Goal: Answer question/provide support

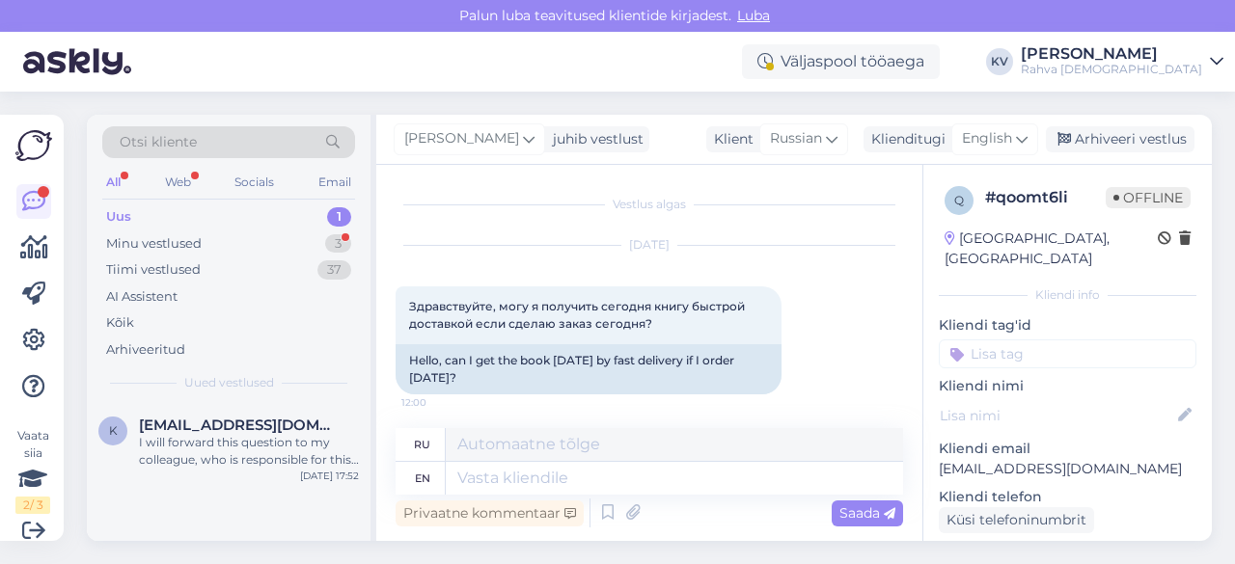
scroll to position [963, 0]
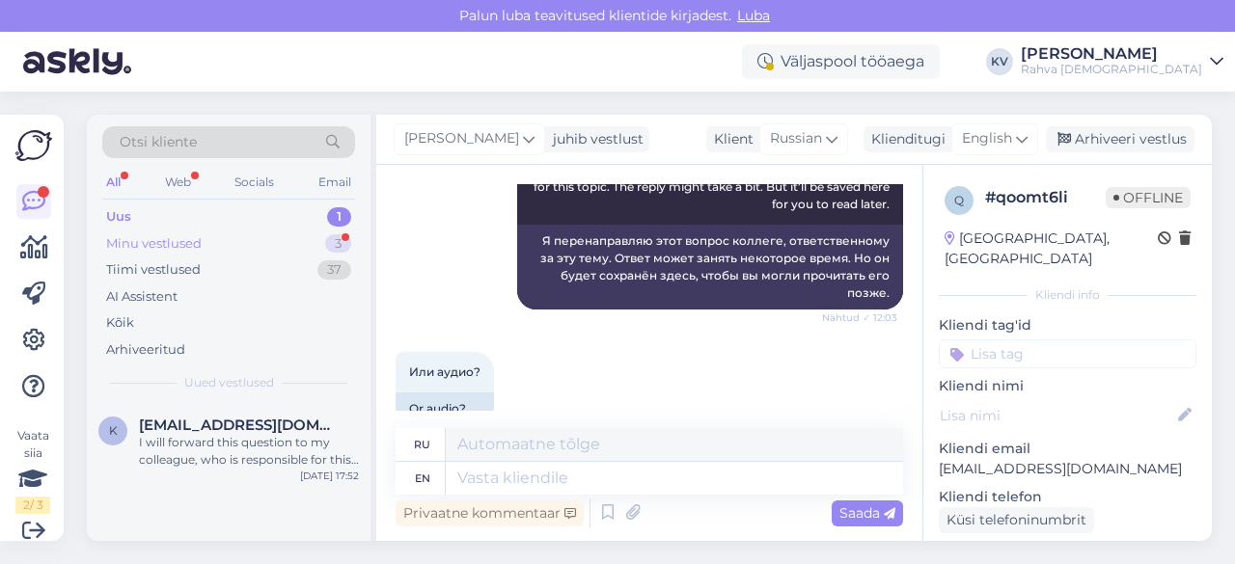
click at [181, 238] on div "Minu vestlused" at bounding box center [153, 243] width 95 height 19
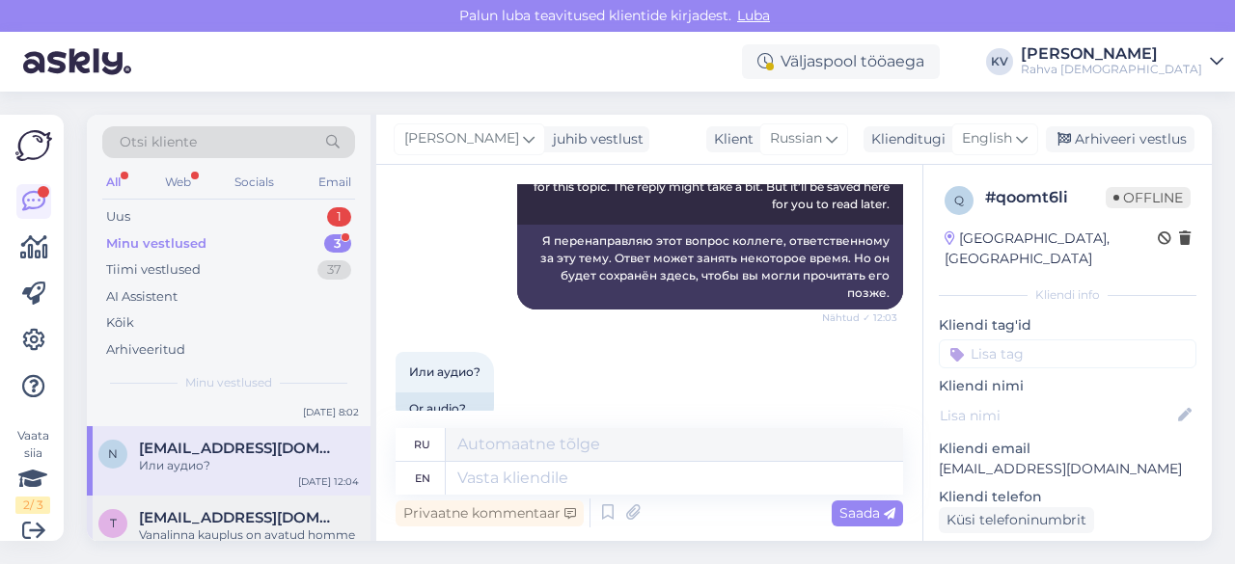
scroll to position [0, 0]
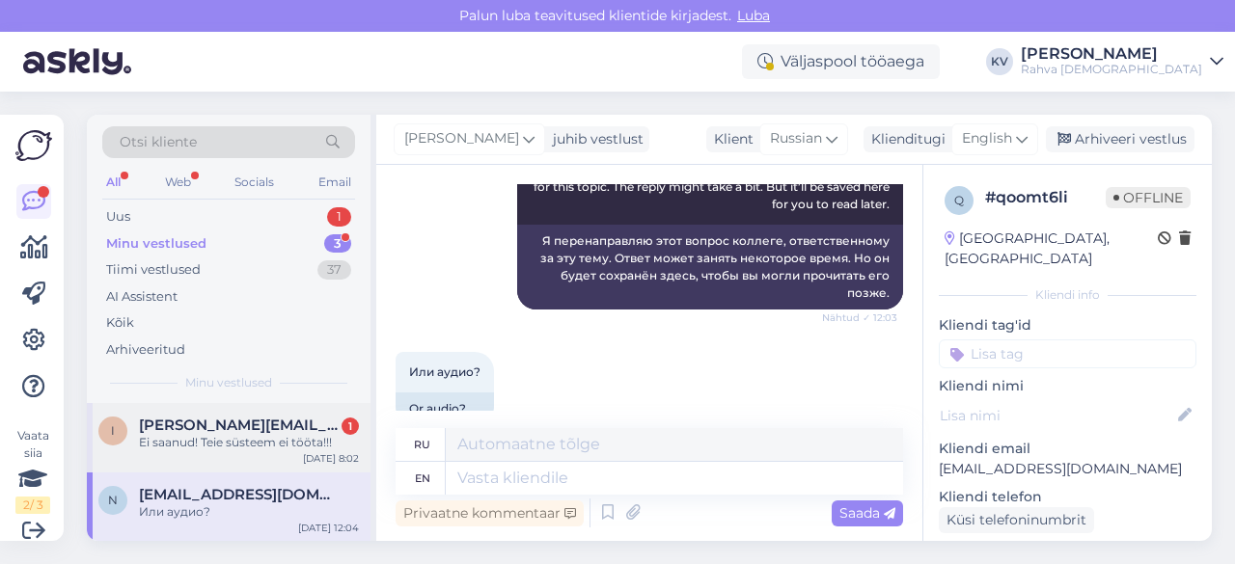
click at [180, 450] on div "i [EMAIL_ADDRESS][DOMAIN_NAME] 1 Ei saanud! Teie süsteem ei tööta!!! [DATE] 8:02" at bounding box center [229, 437] width 284 height 69
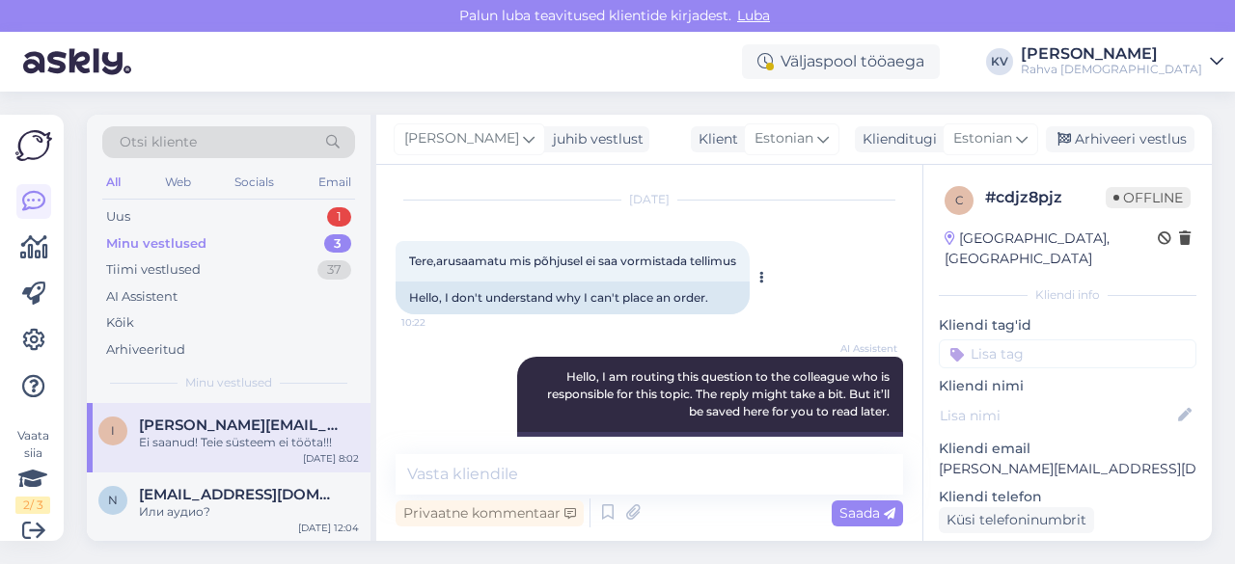
scroll to position [335, 0]
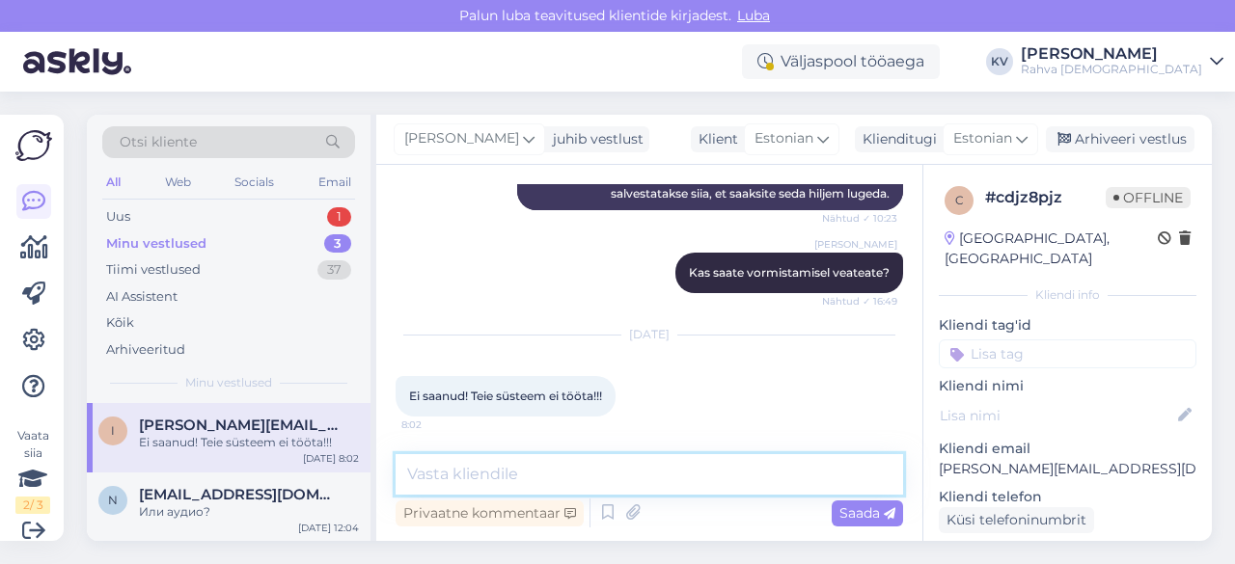
click at [554, 469] on textarea at bounding box center [648, 474] width 507 height 41
type textarea "Kus kohas teil tõrge tellimuse vormistamisel tekkis?"
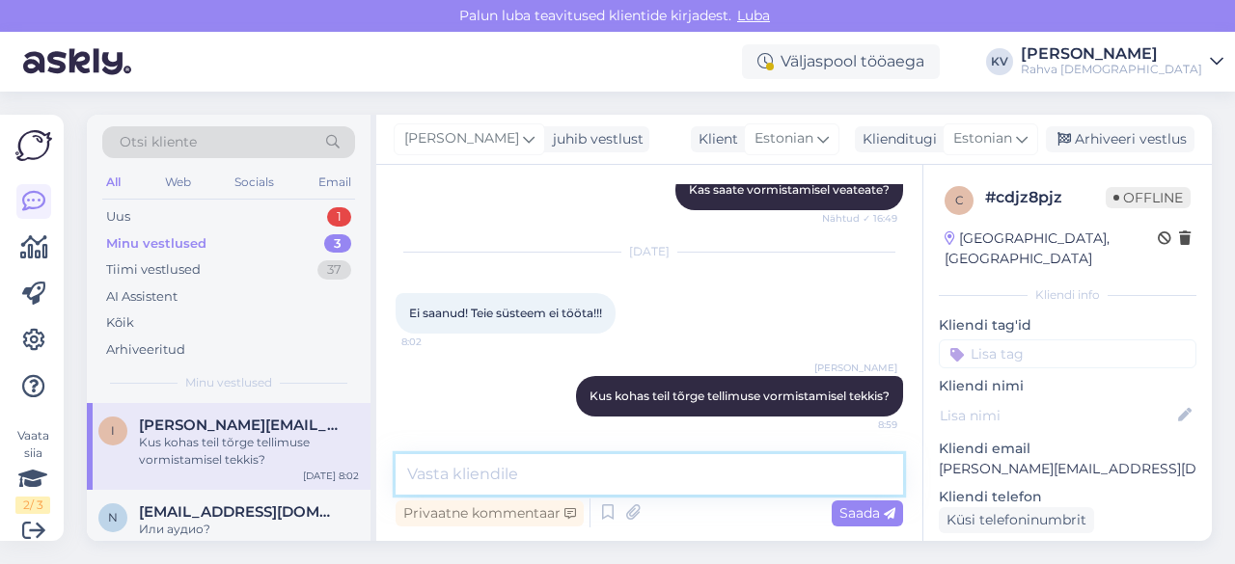
scroll to position [96, 0]
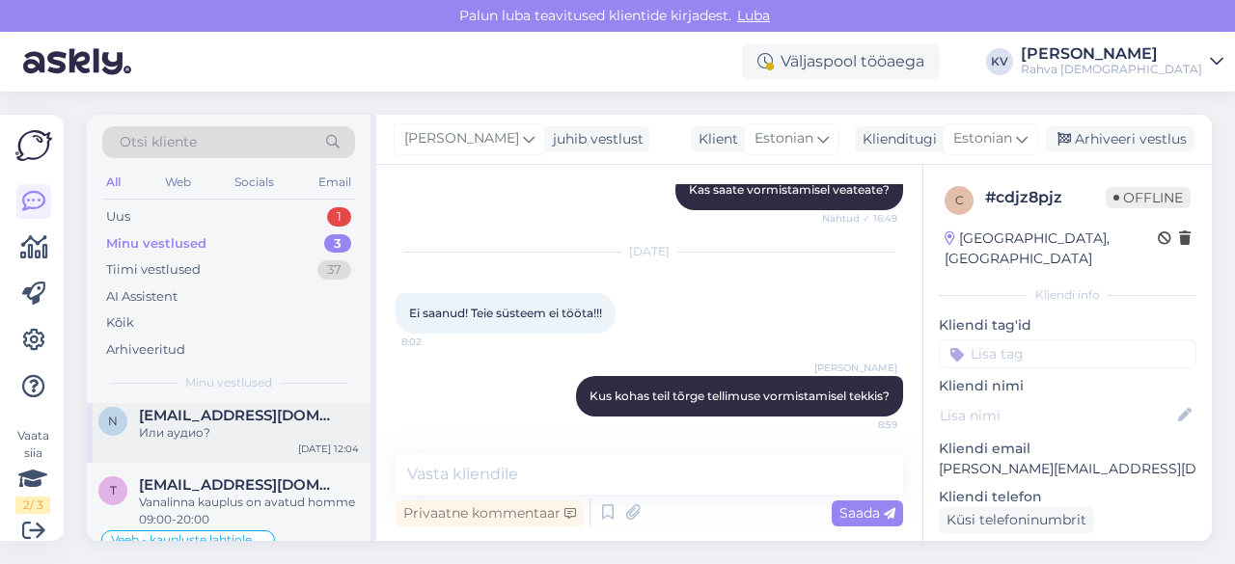
click at [220, 449] on div "n [EMAIL_ADDRESS][DOMAIN_NAME] Или аудио? [DATE] 12:04" at bounding box center [229, 428] width 284 height 69
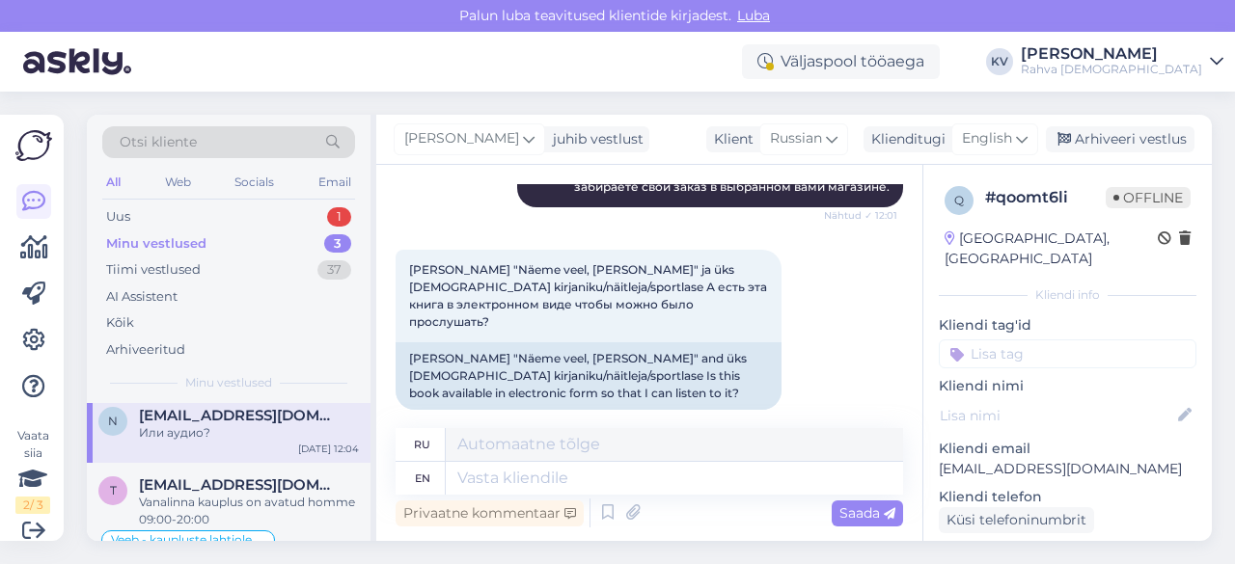
scroll to position [577, 0]
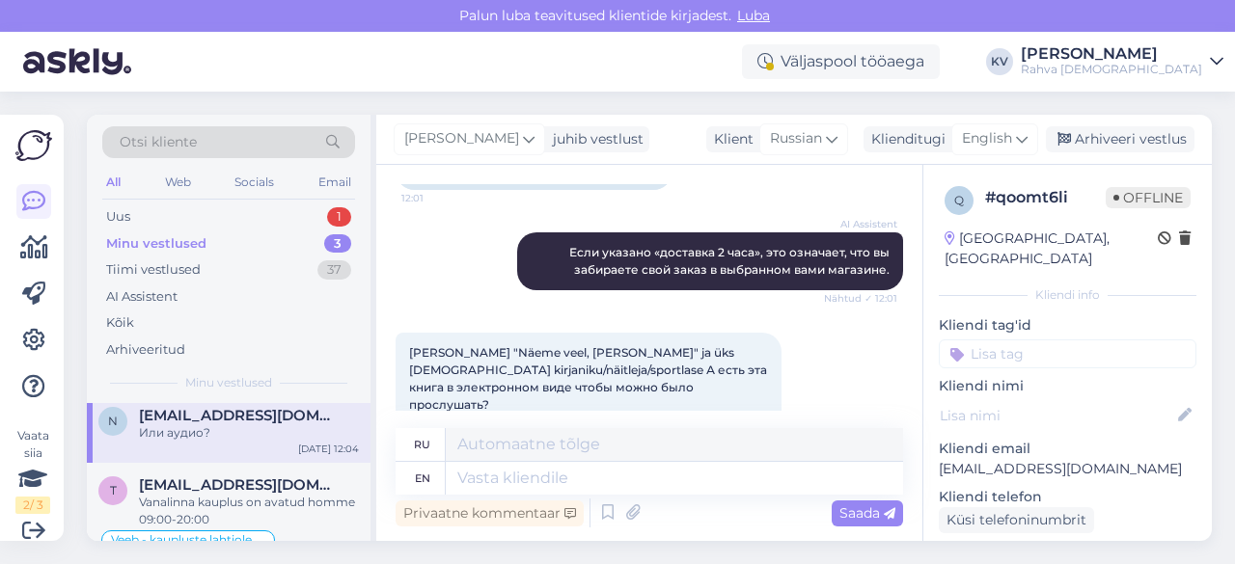
click at [164, 243] on div "Minu vestlused" at bounding box center [156, 243] width 100 height 19
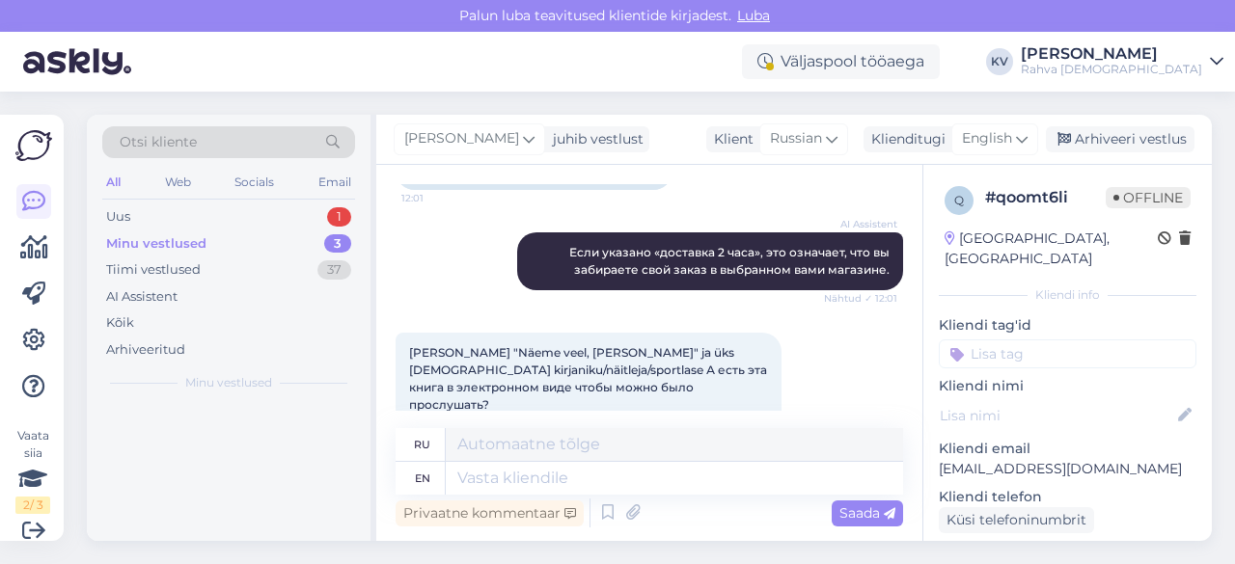
scroll to position [0, 0]
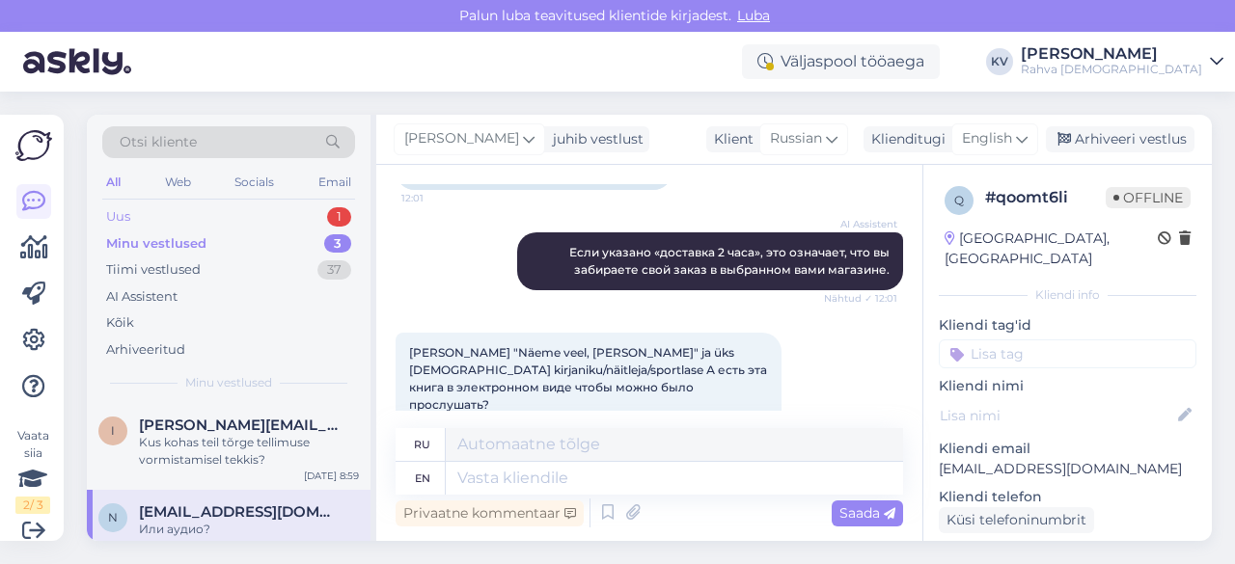
click at [175, 207] on div "Uus 1" at bounding box center [228, 217] width 253 height 27
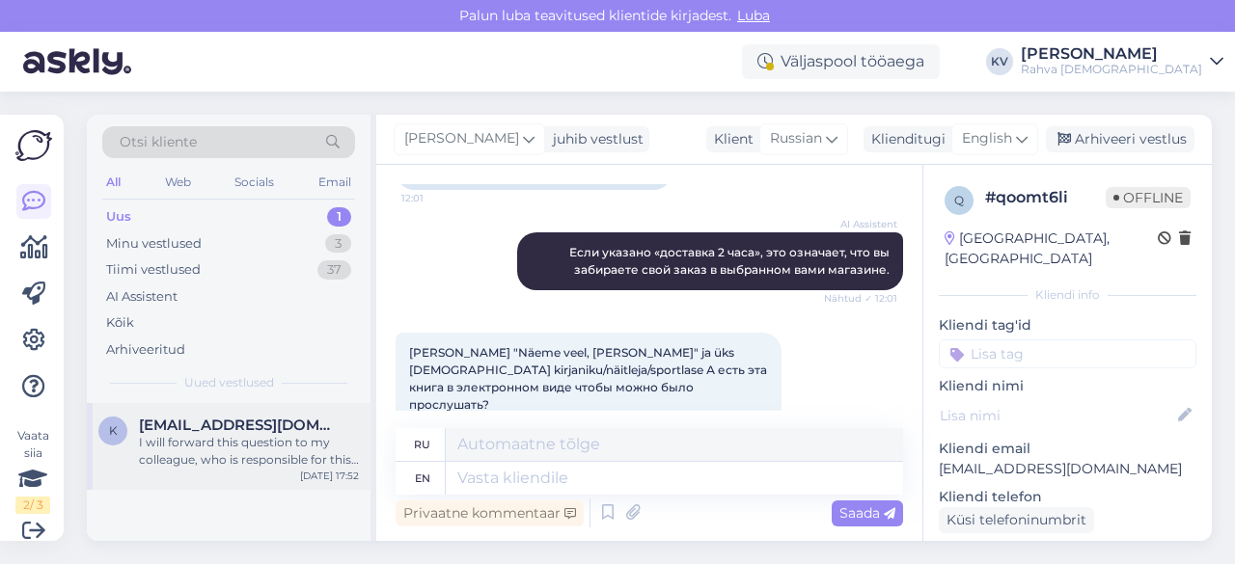
click at [224, 444] on div "I will forward this question to my colleague, who is responsible for this. The …" at bounding box center [249, 451] width 220 height 35
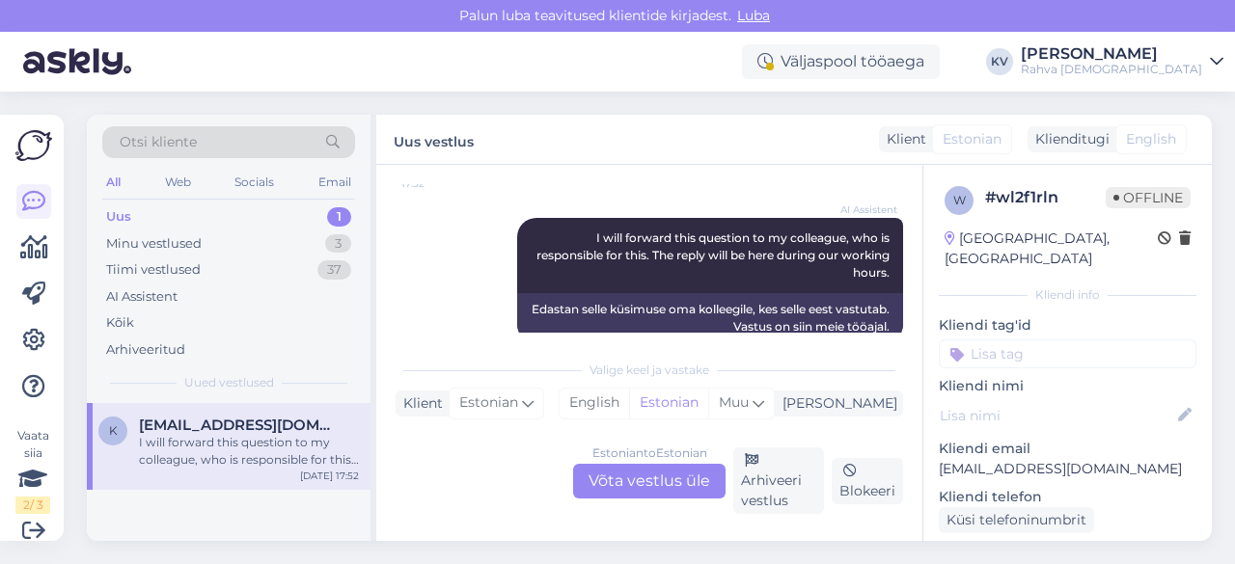
scroll to position [1002, 0]
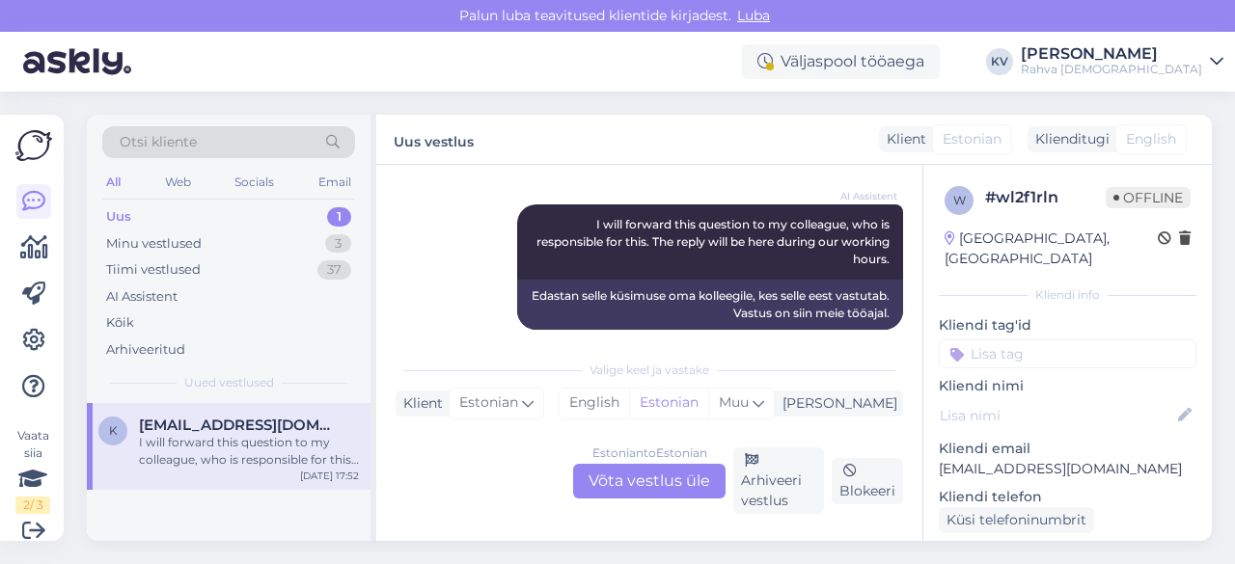
click at [1053, 343] on input at bounding box center [1068, 354] width 258 height 29
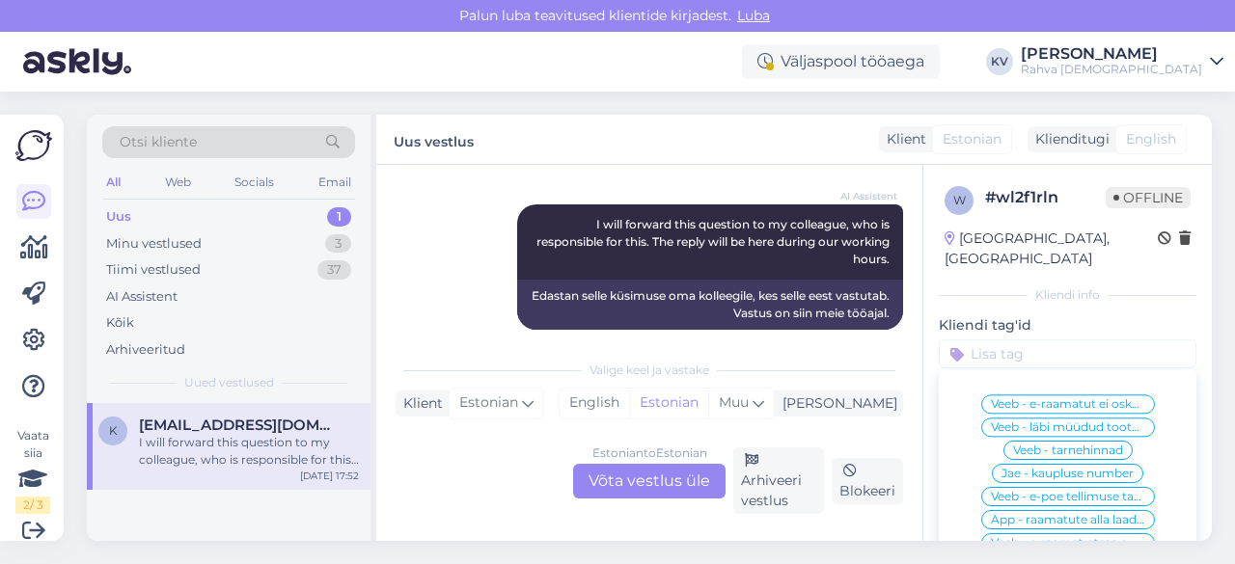
click at [1026, 340] on input at bounding box center [1068, 354] width 258 height 29
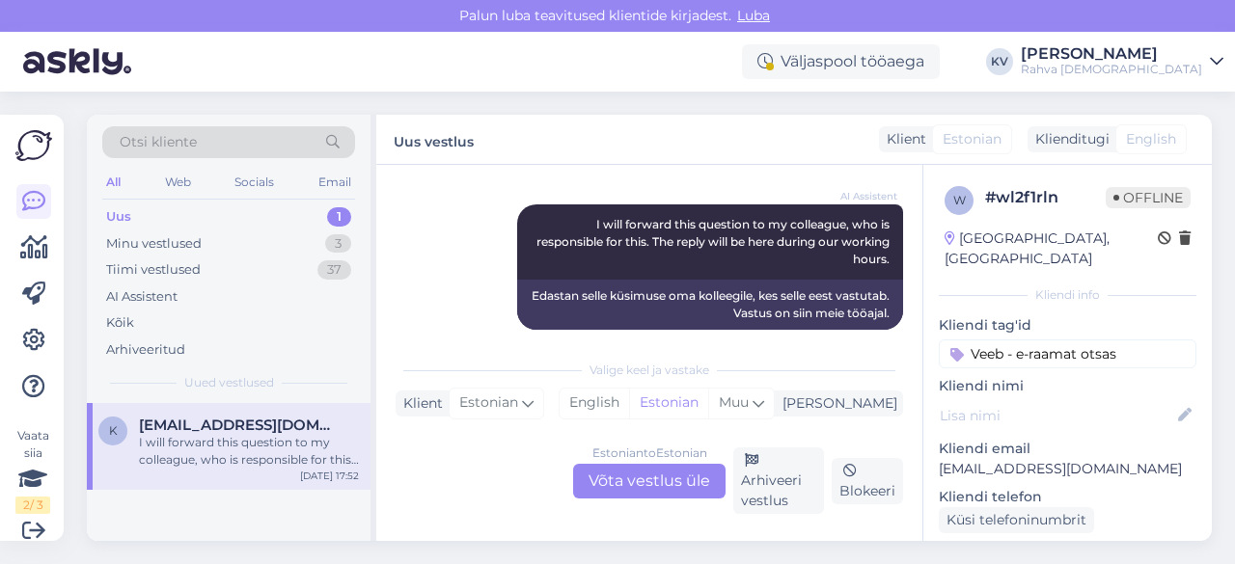
type input "Veeb - e-raamat otsas"
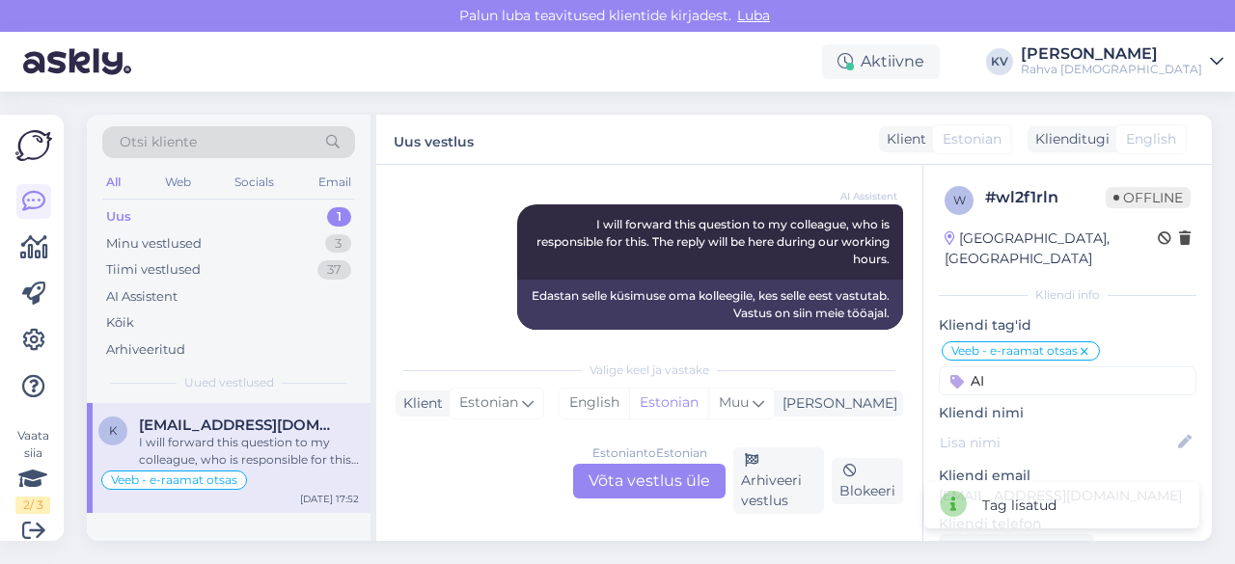
type input "A"
click at [1026, 367] on input "Ai" at bounding box center [1068, 381] width 258 height 29
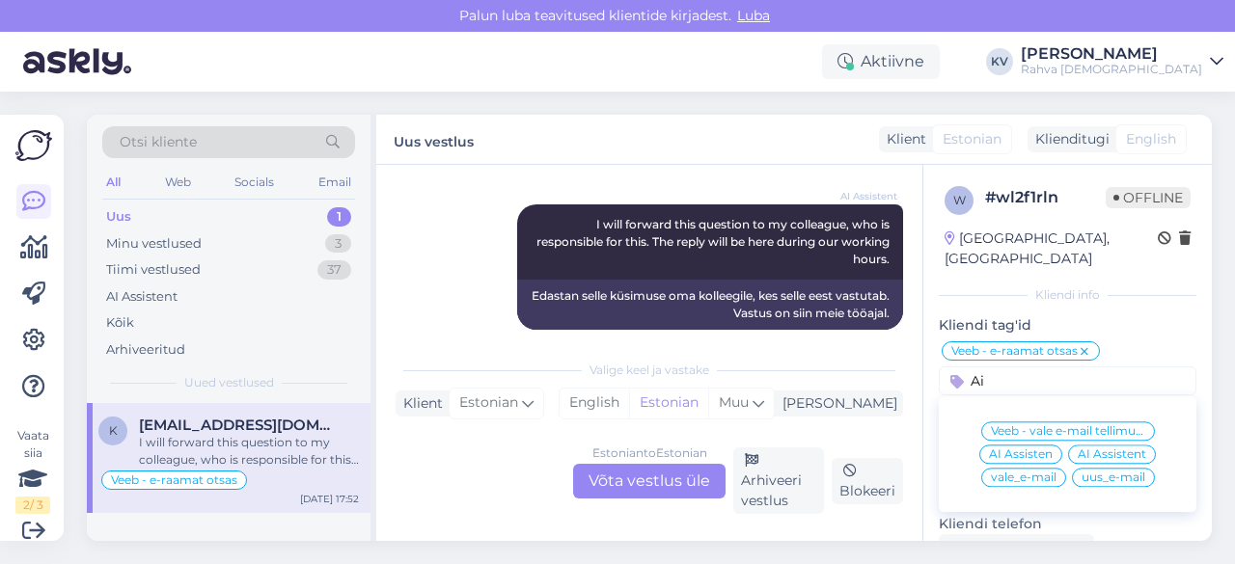
type input "Ai"
click at [1098, 449] on span "AI Assistent" at bounding box center [1111, 455] width 68 height 12
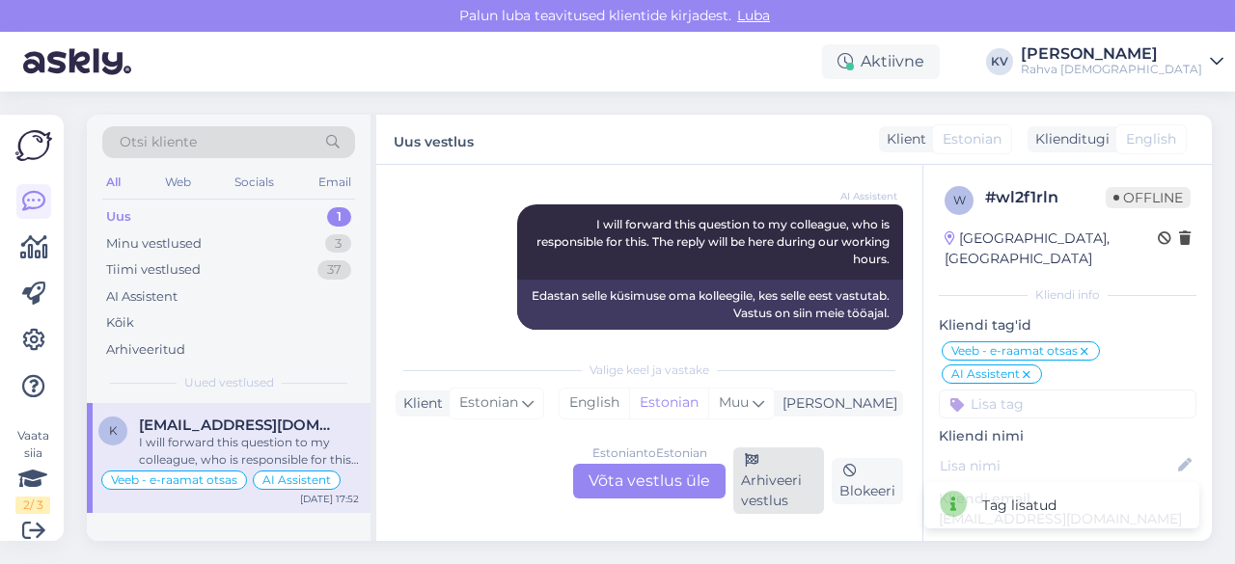
click at [765, 486] on div "Arhiveeri vestlus" at bounding box center [778, 481] width 91 height 67
